Goal: Task Accomplishment & Management: Manage account settings

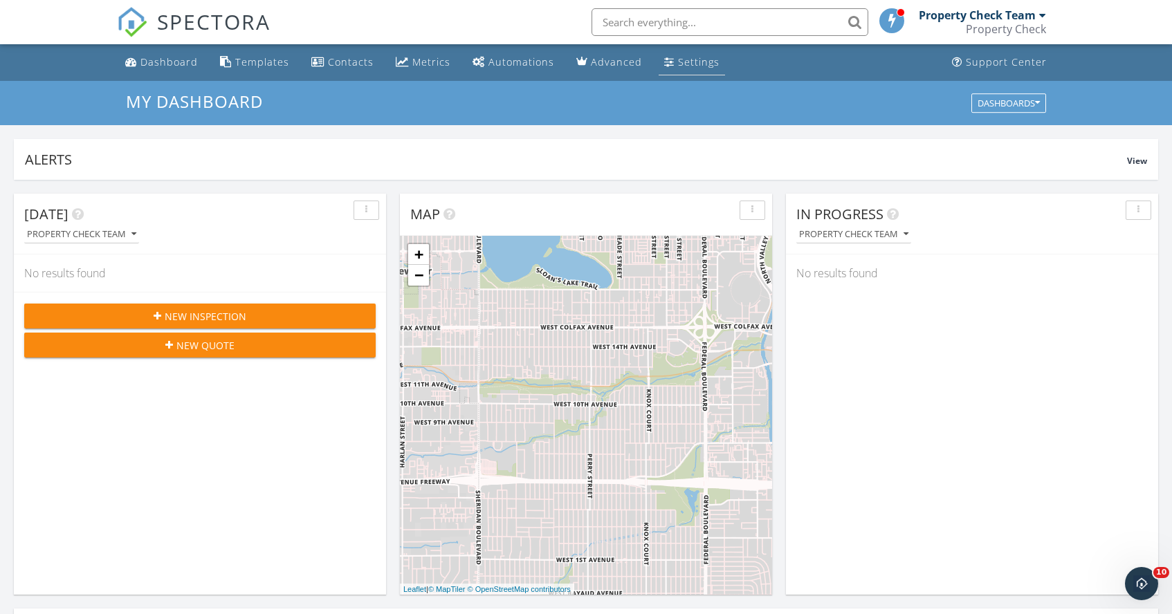
click at [697, 61] on div "Settings" at bounding box center [699, 61] width 42 height 13
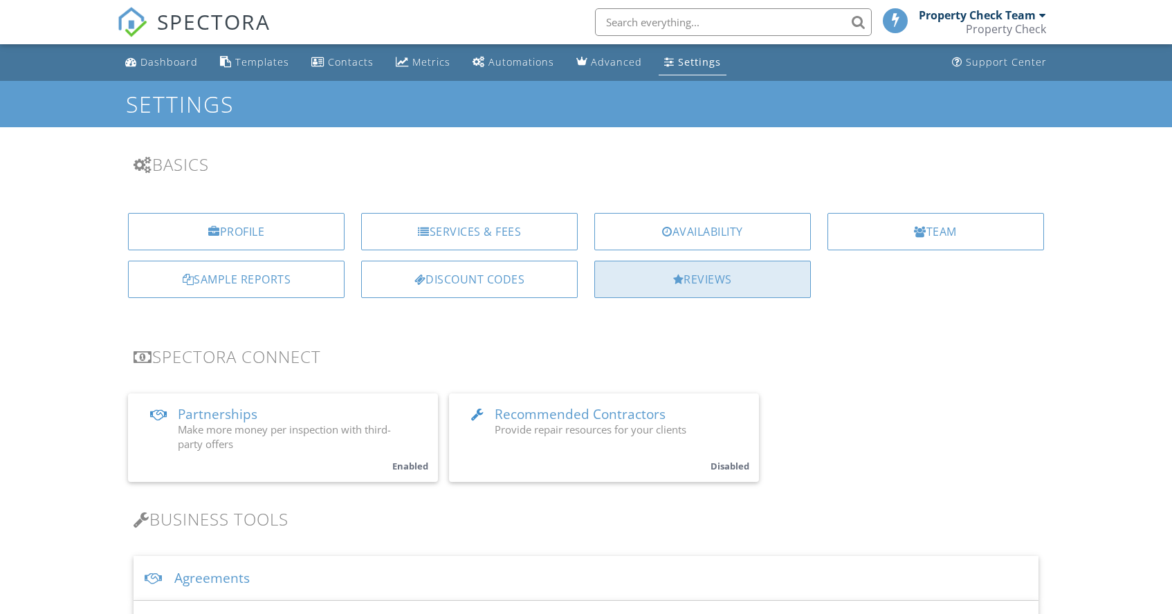
click at [645, 286] on div "Reviews" at bounding box center [702, 279] width 217 height 37
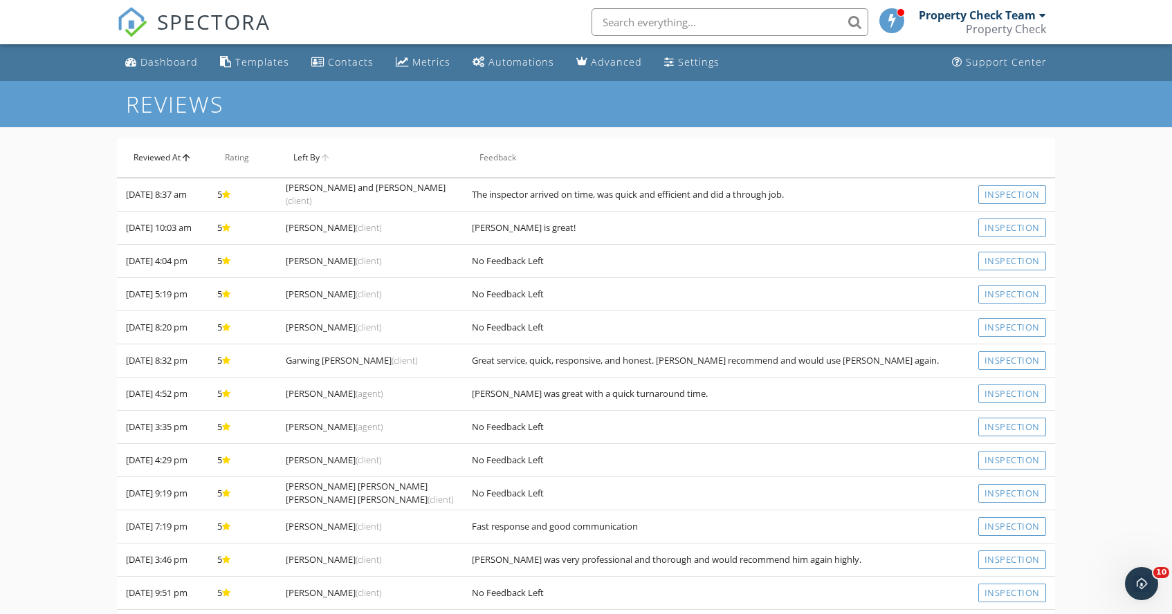
click at [318, 156] on th "Left By arrow_upward" at bounding box center [370, 157] width 186 height 39
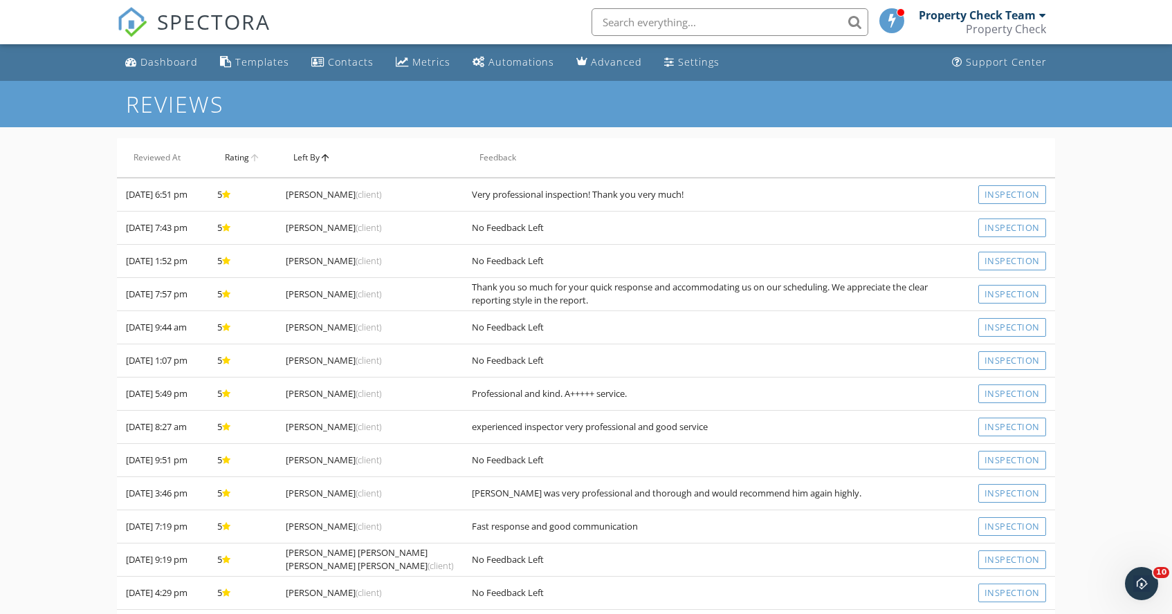
click at [248, 160] on th "Rating arrow_upward" at bounding box center [242, 157] width 69 height 39
click at [463, 157] on th "Feedback arrow_upward" at bounding box center [716, 157] width 506 height 39
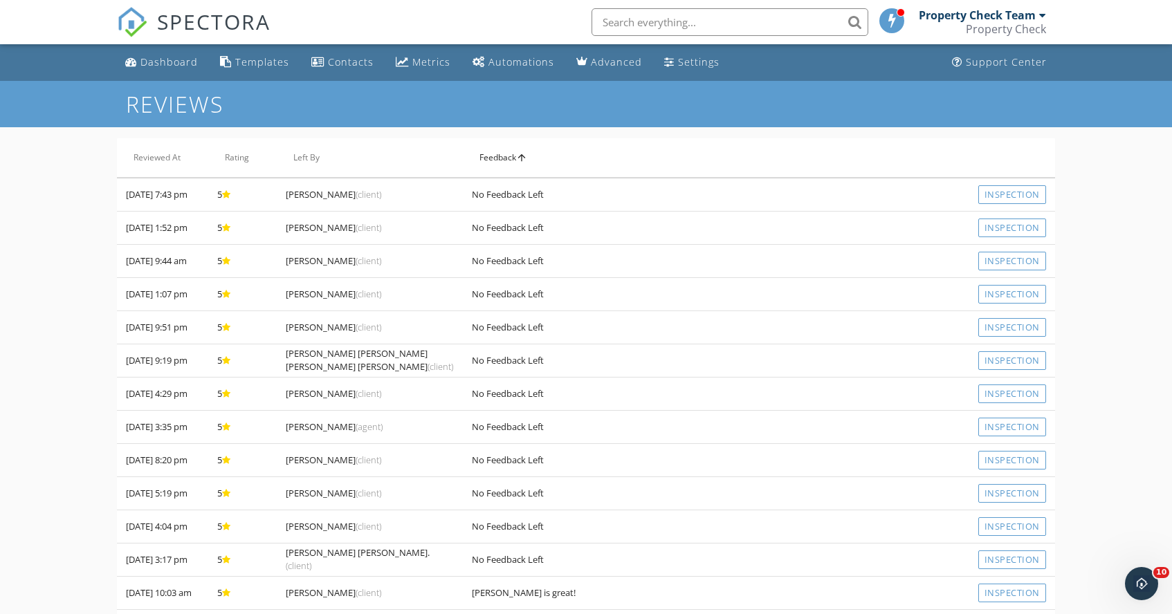
click at [1039, 9] on div "Property Check Team" at bounding box center [982, 15] width 127 height 14
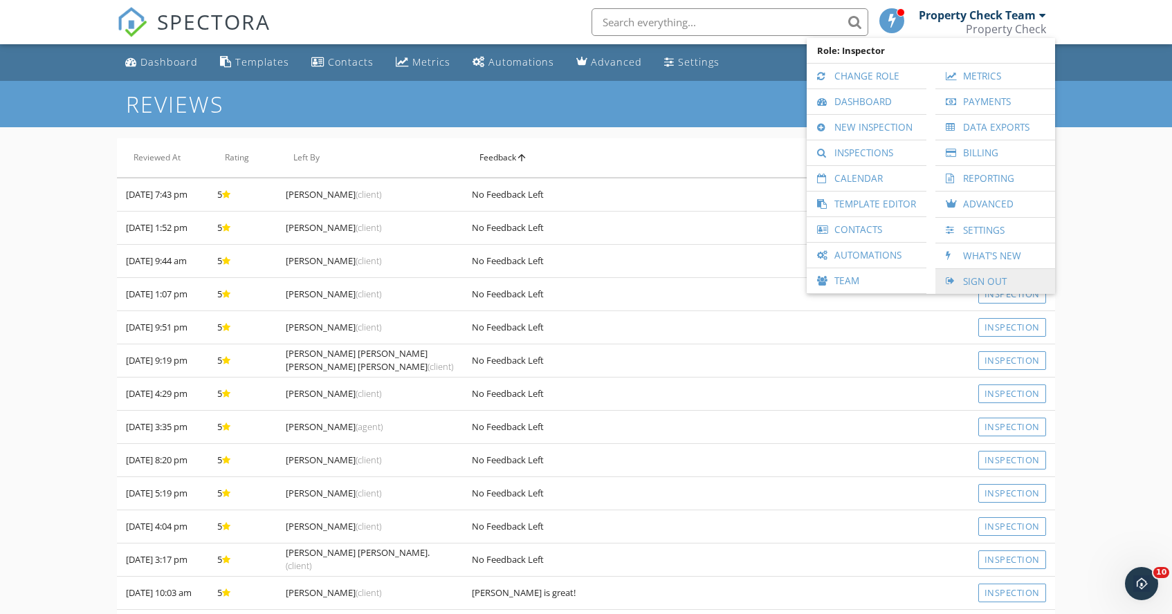
click at [978, 282] on link "Sign Out" at bounding box center [995, 281] width 106 height 25
